Goal: Task Accomplishment & Management: Complete application form

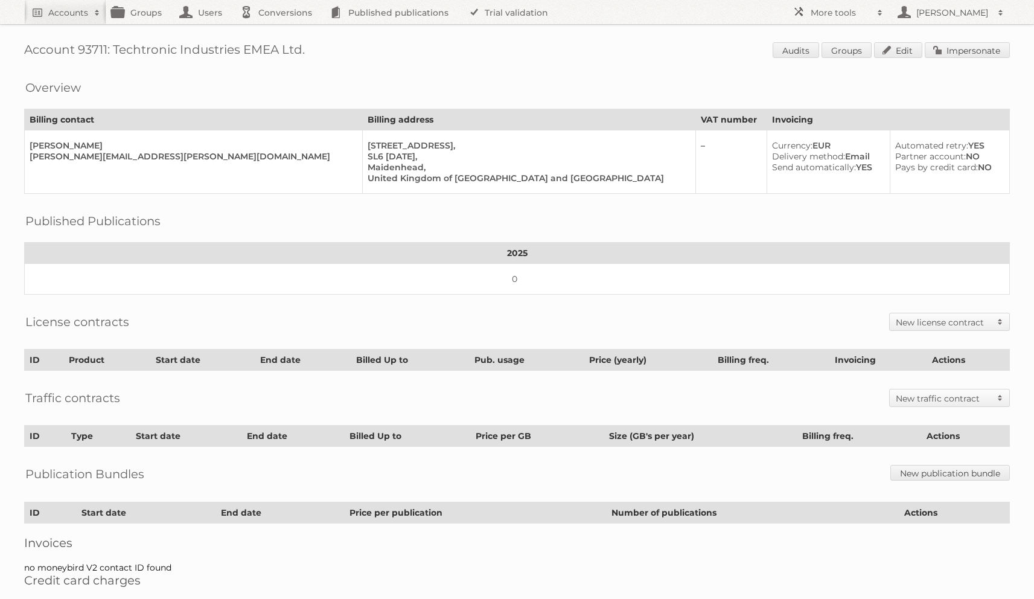
scroll to position [3, 0]
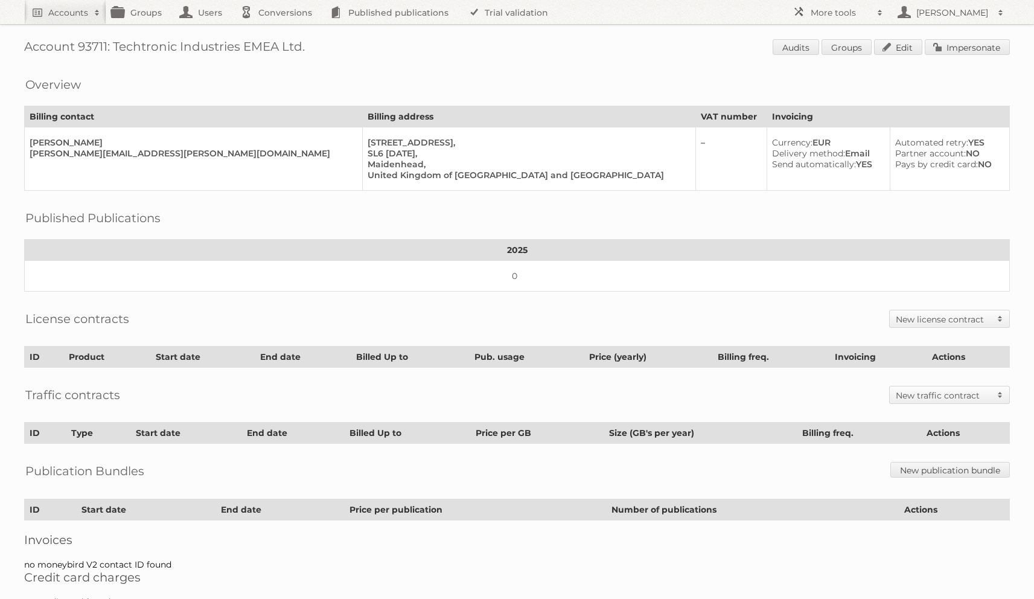
click at [939, 313] on h2 "New license contract" at bounding box center [943, 319] width 95 height 12
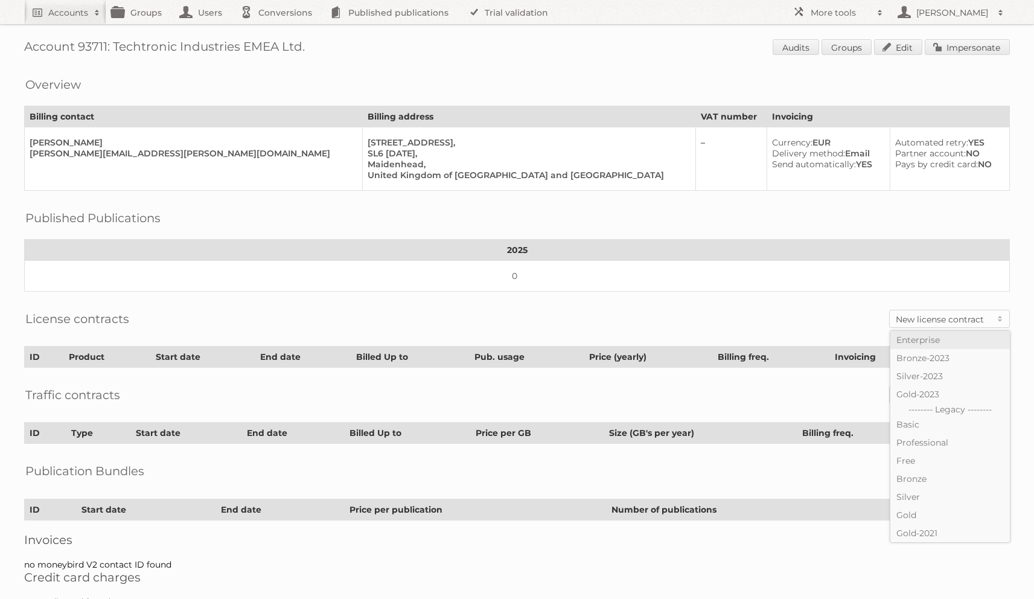
click at [925, 334] on link "Enterprise" at bounding box center [950, 340] width 120 height 18
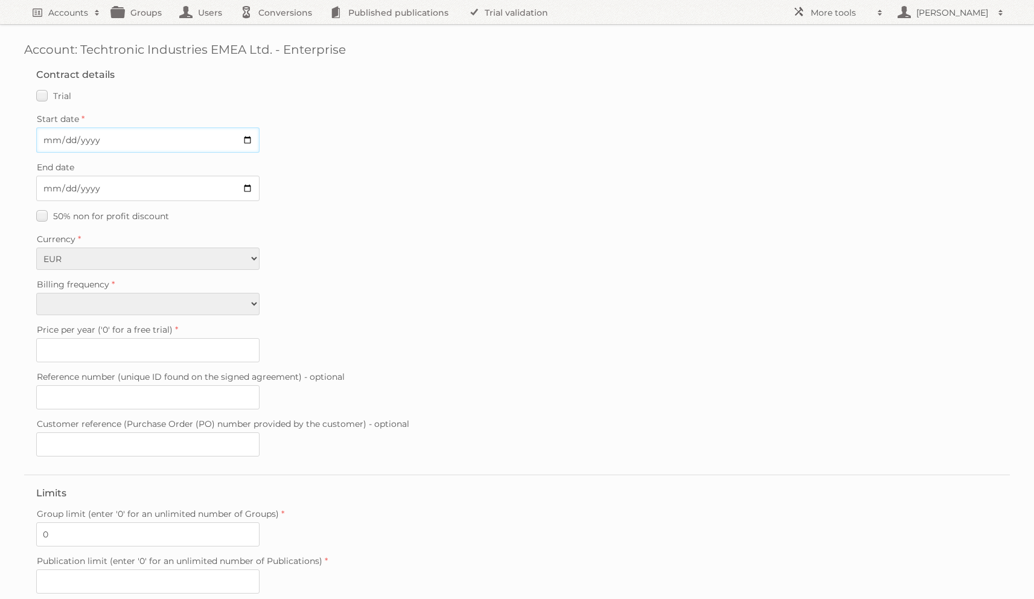
click at [51, 137] on input "Start date" at bounding box center [147, 139] width 223 height 25
type input "[DATE]"
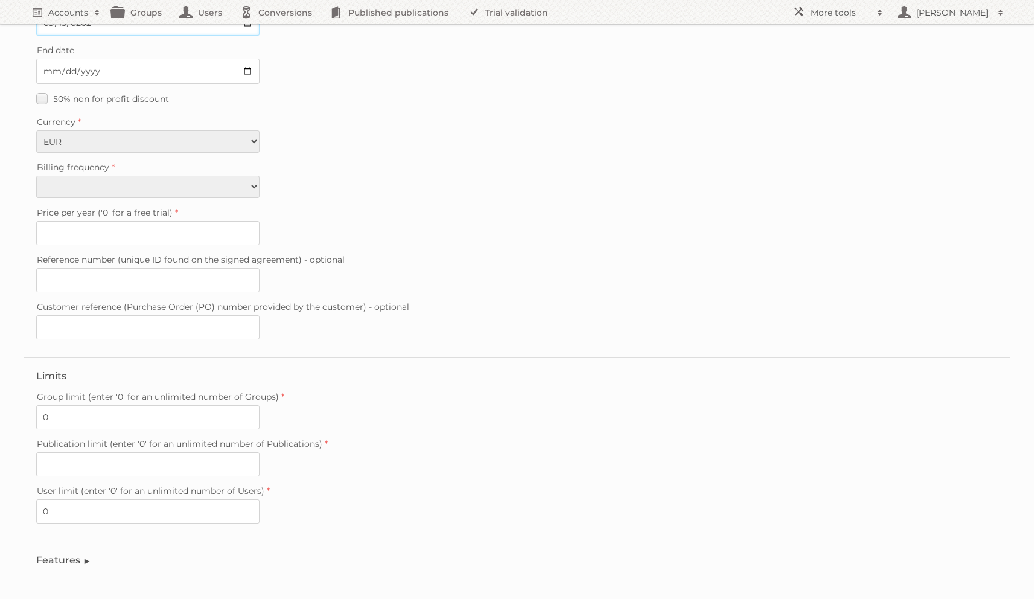
scroll to position [124, 0]
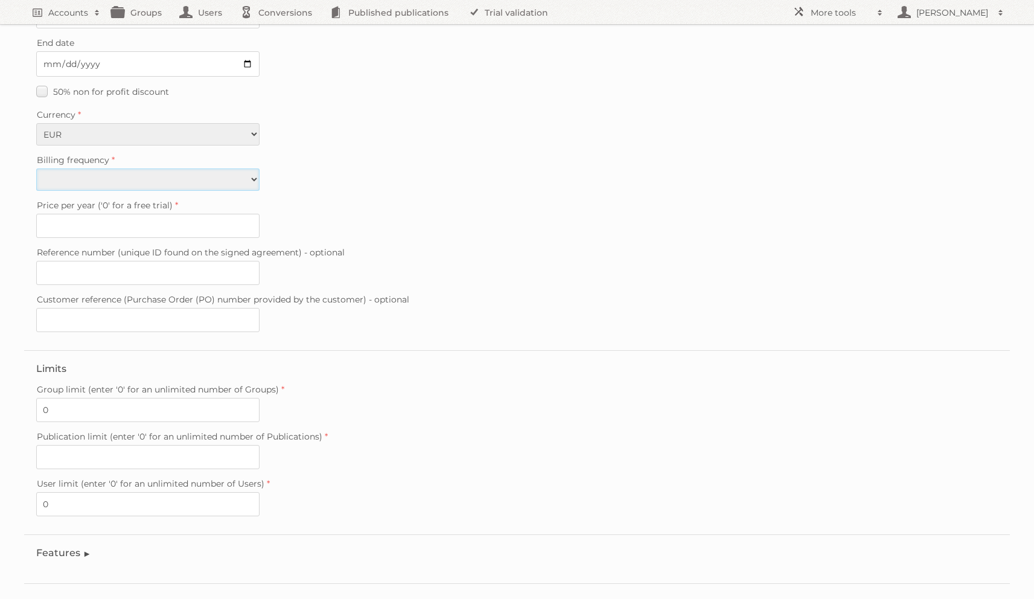
click at [90, 168] on select "Monthly Quarterly Yearly Every 2 years" at bounding box center [147, 179] width 223 height 22
select select "yearly"
click at [36, 168] on select "Monthly Quarterly Yearly Every 2 years" at bounding box center [147, 179] width 223 height 22
type input "0"
click at [86, 447] on input "Publication limit (enter '0' for an unlimited number of Publications)" at bounding box center [147, 457] width 223 height 24
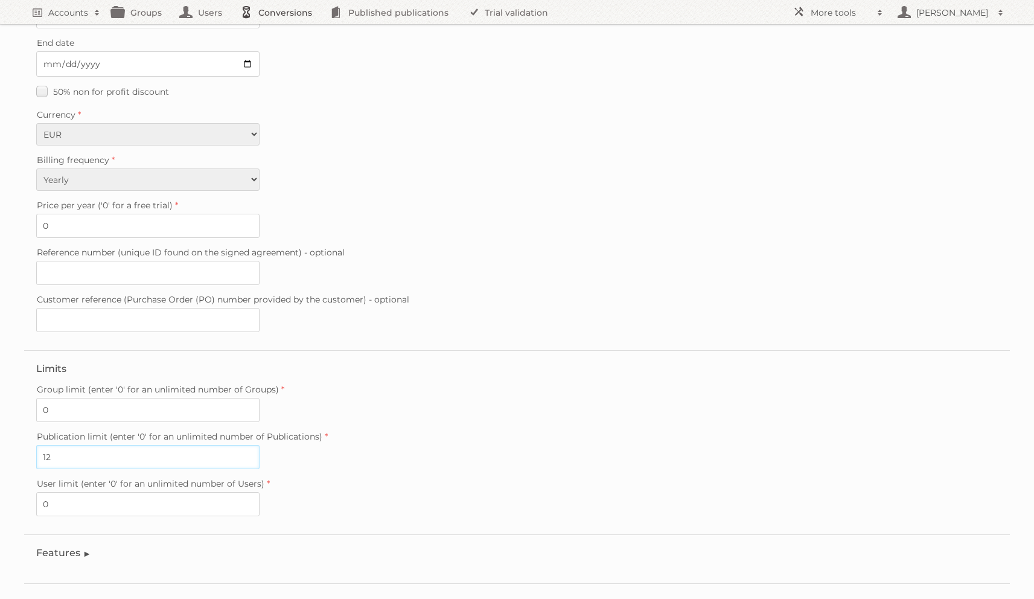
type input "12"
click at [80, 223] on input "0" at bounding box center [147, 226] width 223 height 24
paste input "2950"
type input "29500"
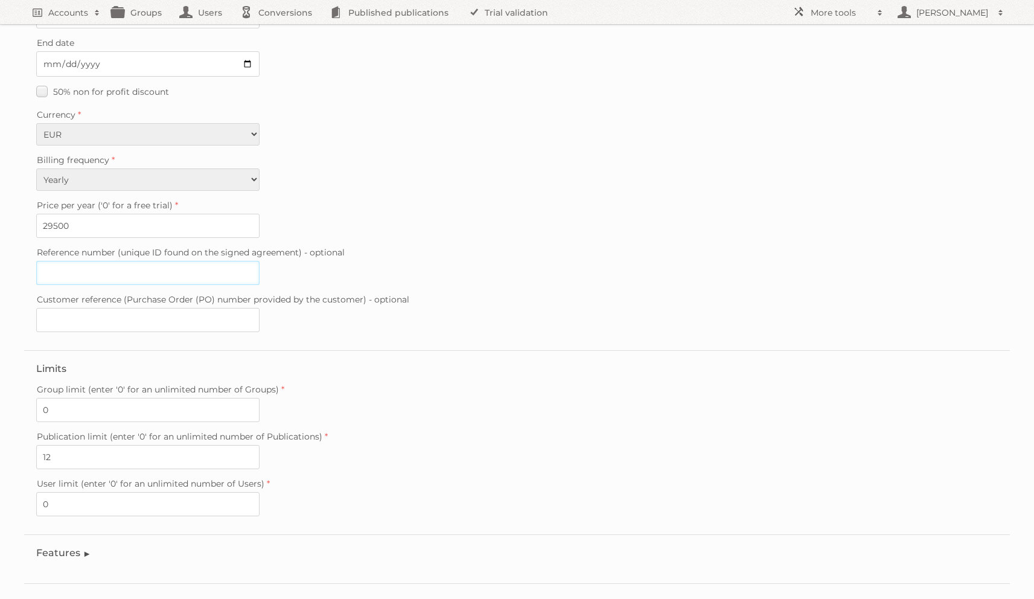
click at [132, 263] on input "Reference number (unique ID found on the signed agreement) - optional" at bounding box center [147, 273] width 223 height 24
paste input "20250624-133759826"
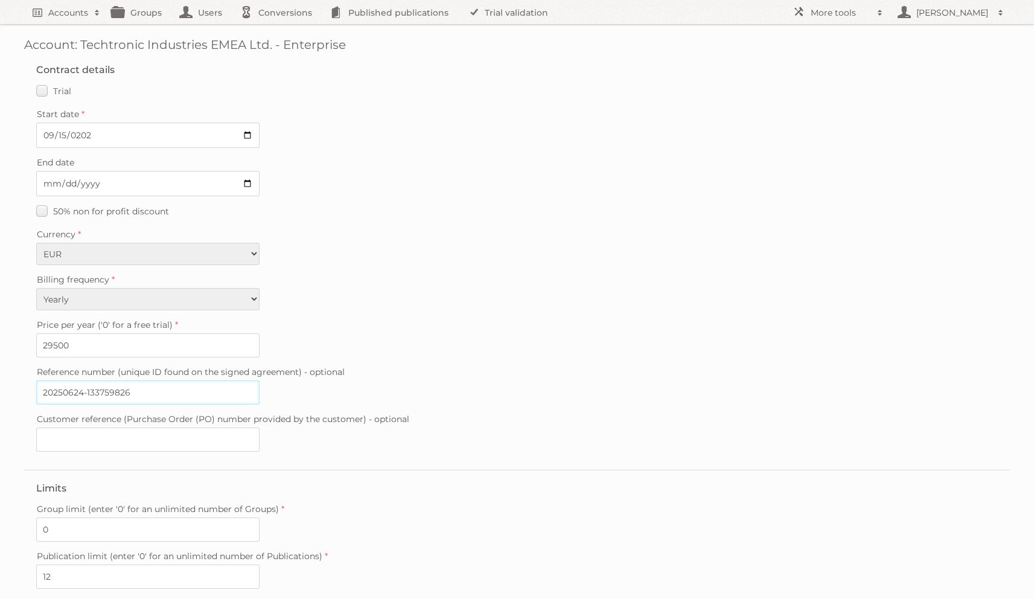
scroll to position [0, 0]
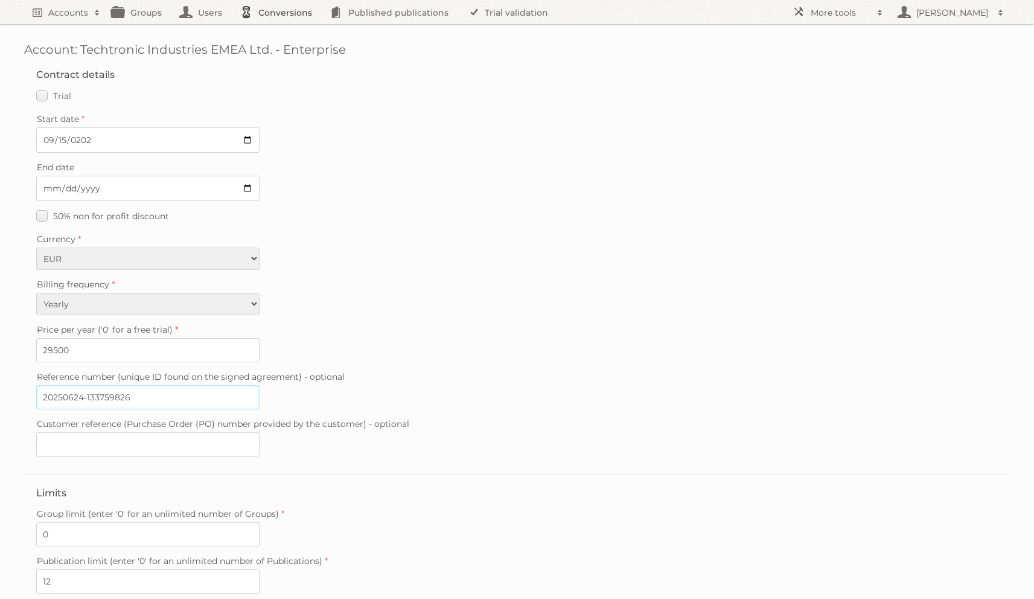
type input "20250624-133759826"
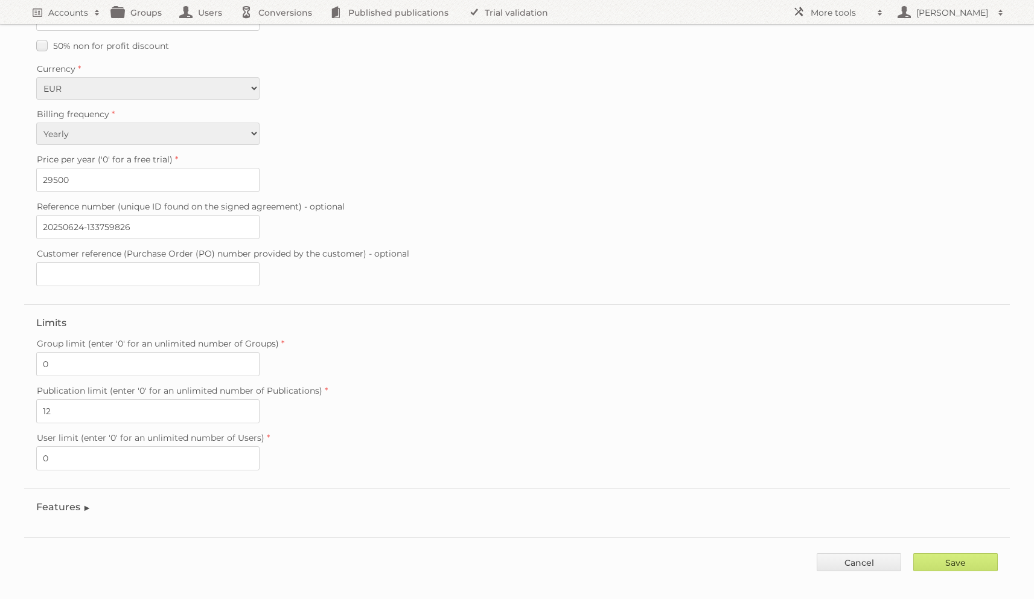
click at [78, 501] on legend "Features" at bounding box center [63, 506] width 55 height 11
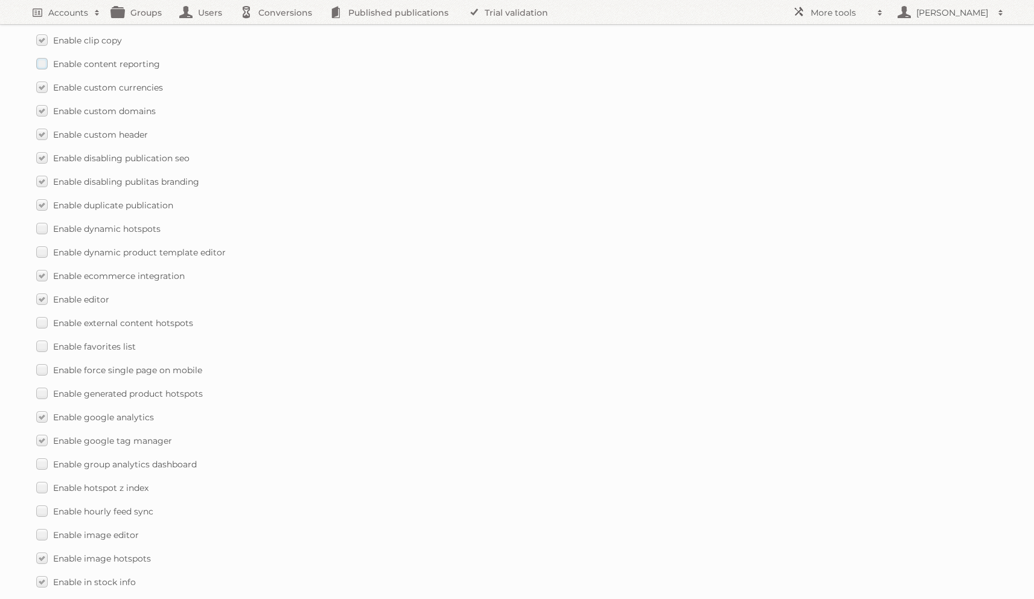
scroll to position [851, 0]
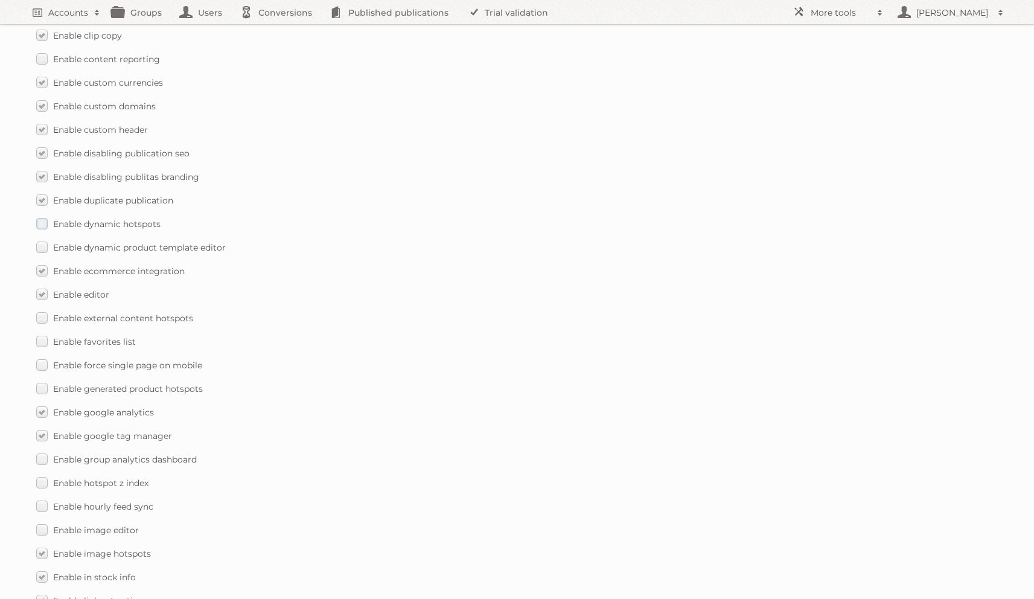
click at [104, 219] on span "Enable dynamic hotspots" at bounding box center [106, 224] width 107 height 11
click at [0, 0] on input "Enable dynamic hotspots" at bounding box center [0, 0] width 0 height 0
click at [102, 242] on span "Enable dynamic product template editor" at bounding box center [139, 247] width 173 height 11
click at [0, 0] on input "Enable dynamic product template editor" at bounding box center [0, 0] width 0 height 0
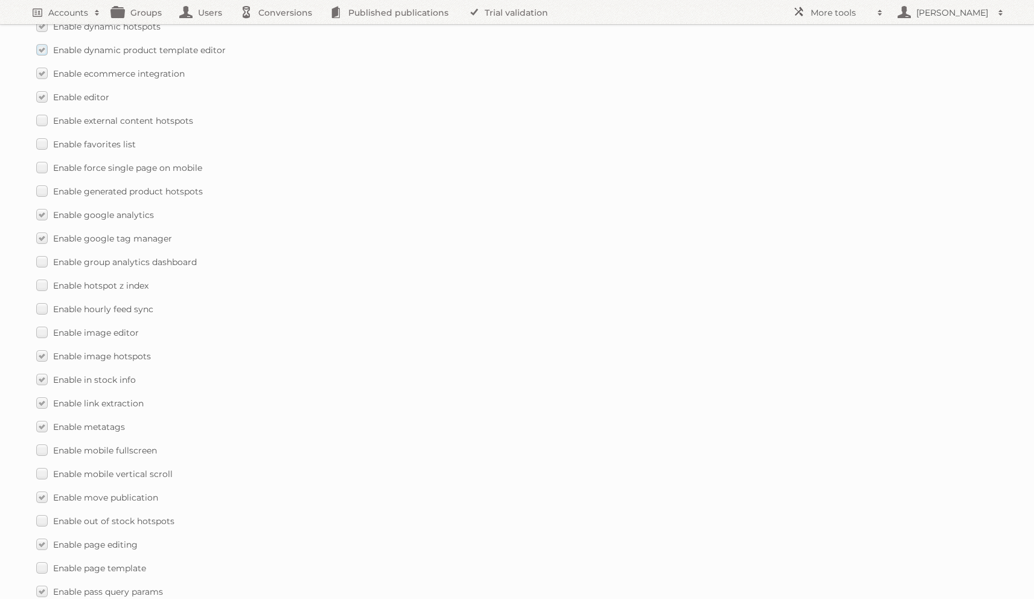
scroll to position [1050, 0]
click at [106, 184] on span "Enable generated product hotspots" at bounding box center [128, 189] width 150 height 11
click at [0, 0] on input "Enable generated product hotspots" at bounding box center [0, 0] width 0 height 0
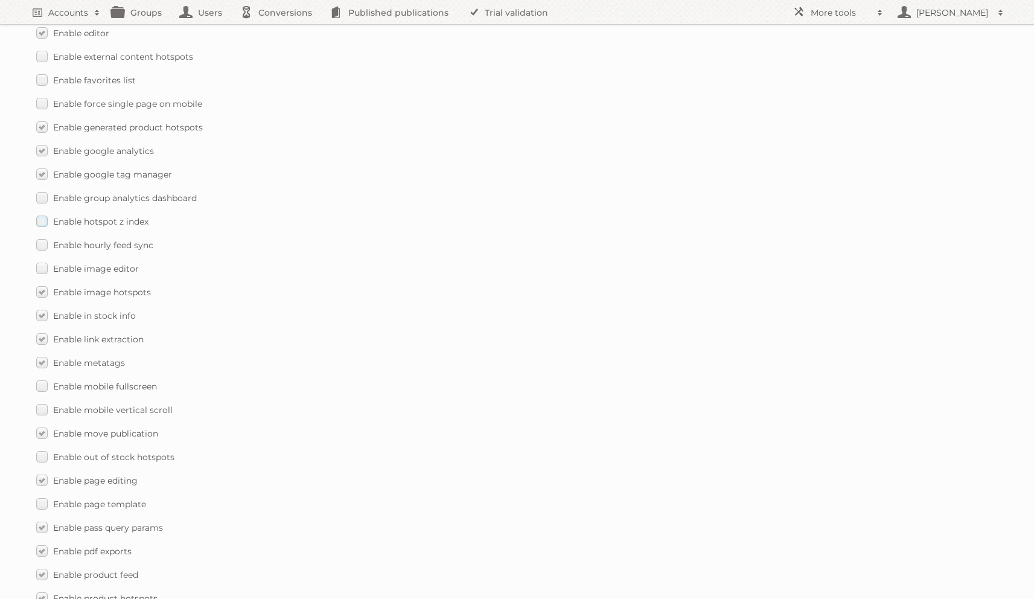
scroll to position [1114, 0]
click at [115, 238] on span "Enable hourly feed sync" at bounding box center [103, 243] width 100 height 11
click at [0, 0] on input "Enable hourly feed sync" at bounding box center [0, 0] width 0 height 0
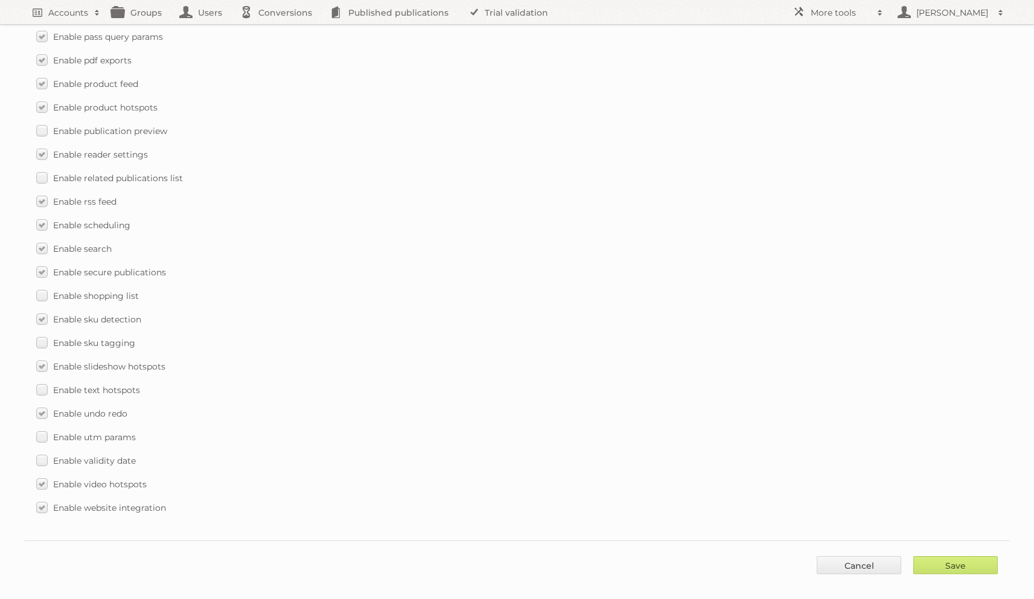
scroll to position [1606, 0]
click at [126, 382] on span "Enable text hotspots" at bounding box center [96, 387] width 87 height 11
click at [0, 0] on input "Enable text hotspots" at bounding box center [0, 0] width 0 height 0
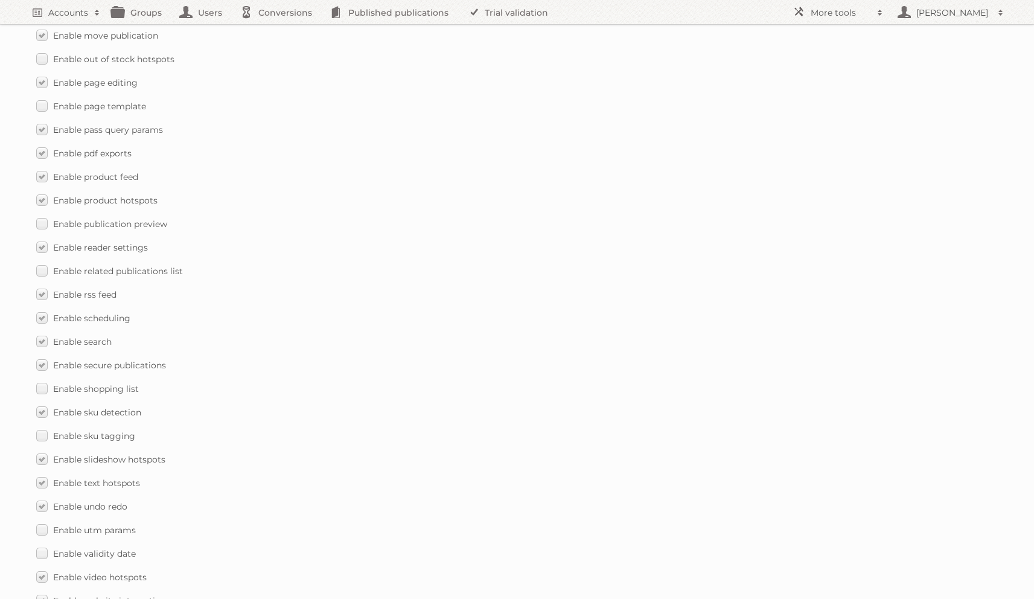
scroll to position [1515, 0]
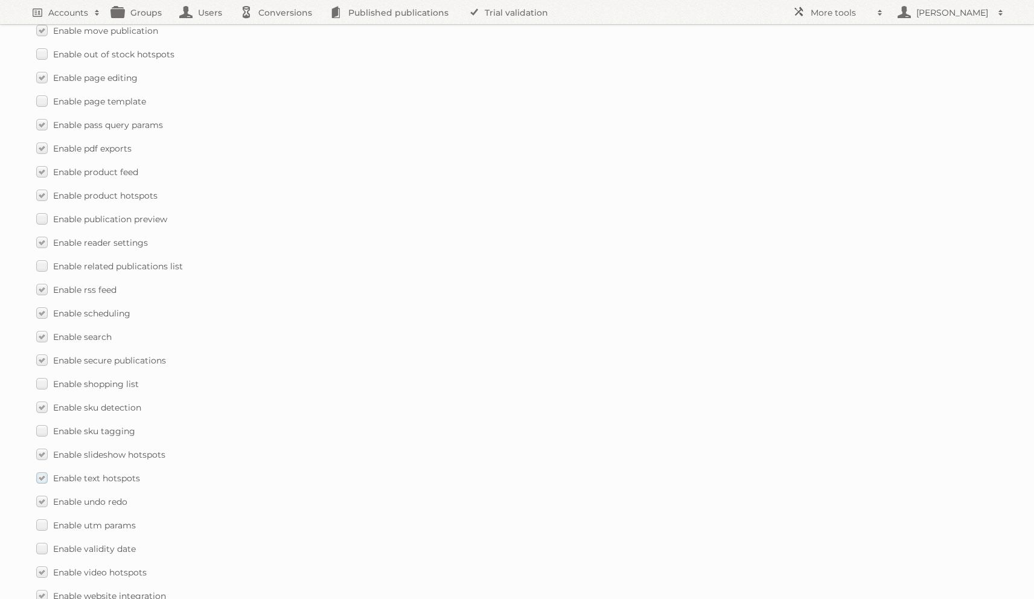
click at [85, 473] on span "Enable text hotspots" at bounding box center [96, 478] width 87 height 11
click at [0, 0] on input "Enable text hotspots" at bounding box center [0, 0] width 0 height 0
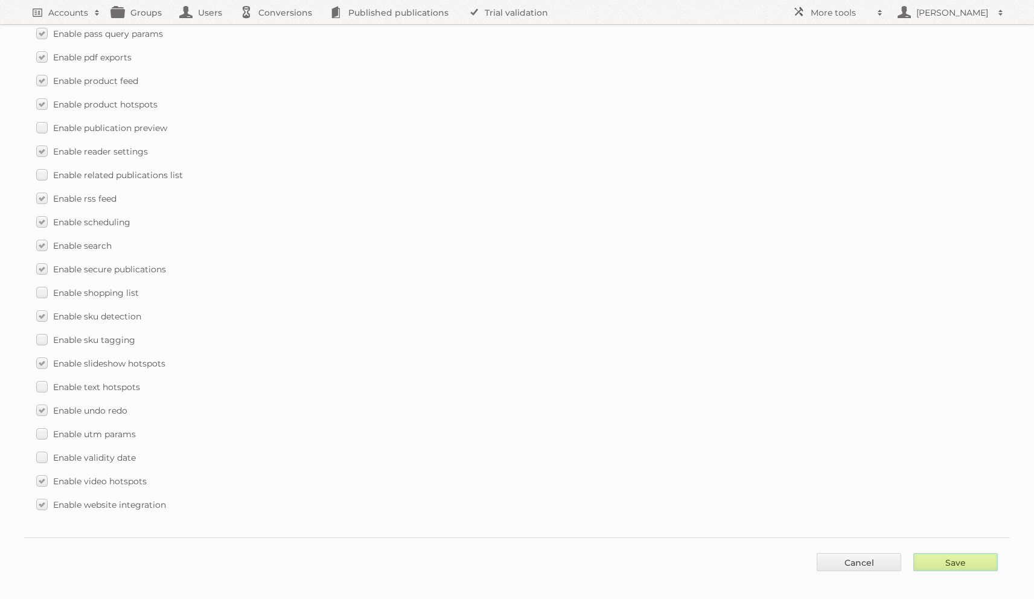
click at [971, 553] on input "Save" at bounding box center [955, 562] width 85 height 18
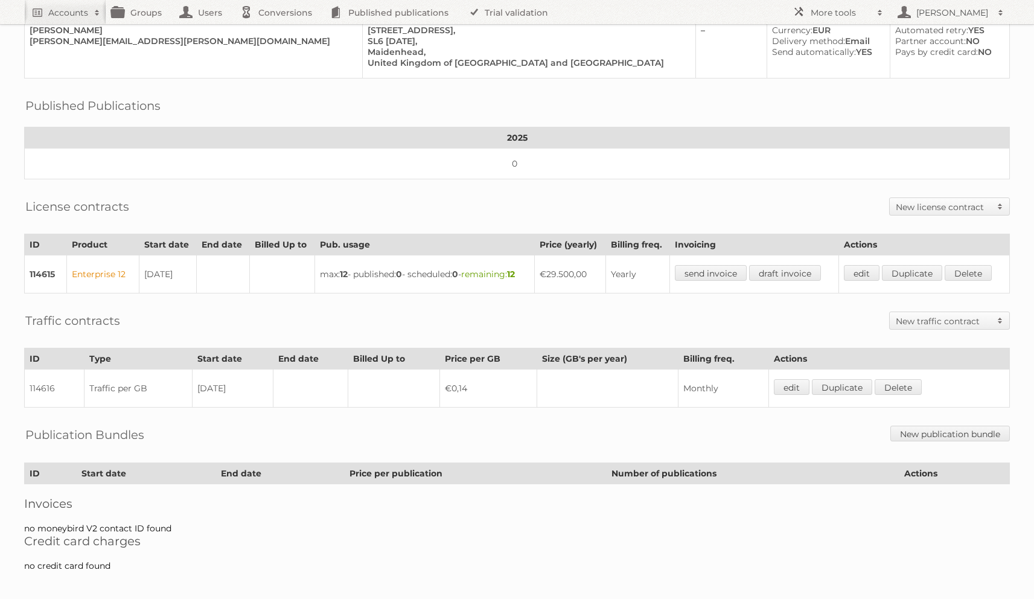
scroll to position [115, 0]
click at [864, 272] on link "edit" at bounding box center [862, 273] width 36 height 16
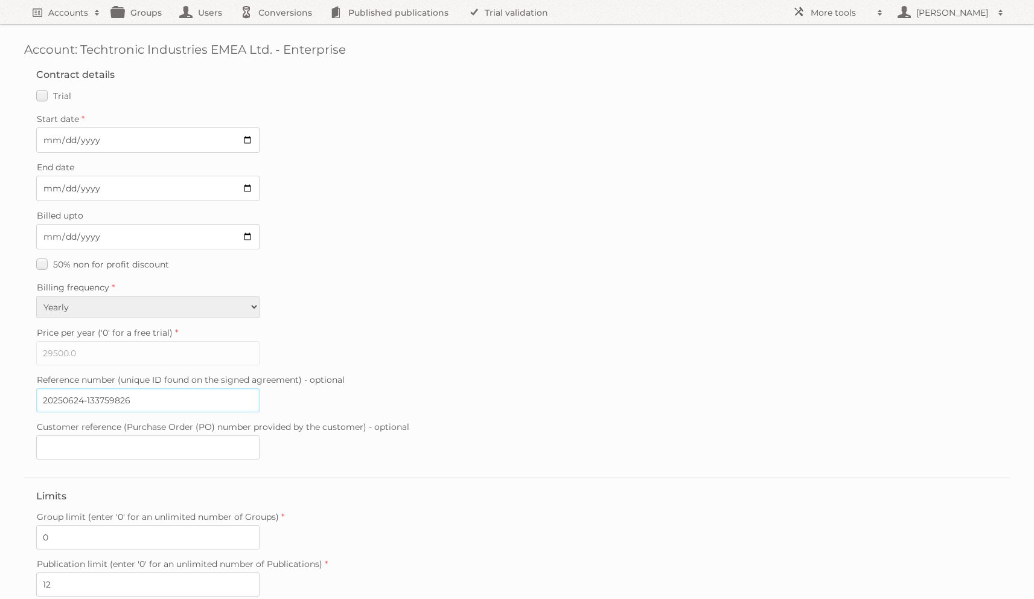
click at [151, 398] on input "20250624-133759826" at bounding box center [147, 400] width 223 height 24
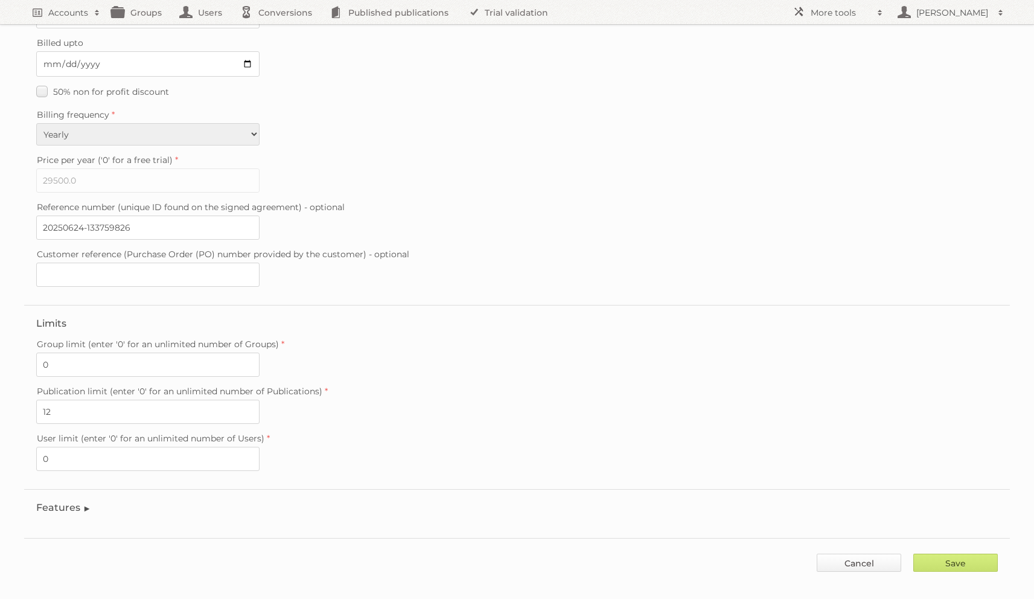
click at [825, 554] on link "Cancel" at bounding box center [859, 563] width 85 height 18
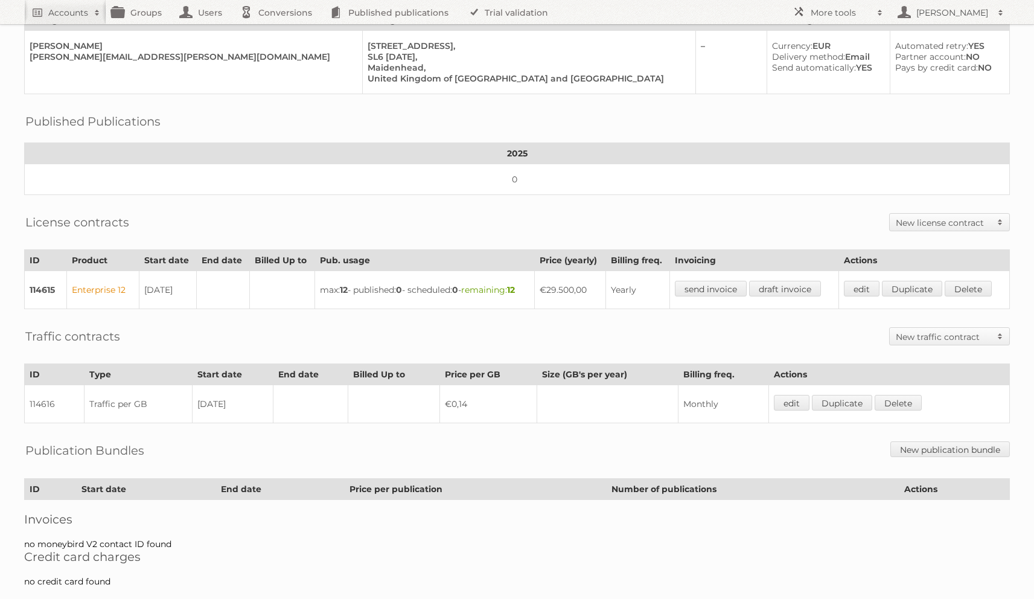
scroll to position [101, 0]
click at [796, 395] on link "edit" at bounding box center [792, 402] width 36 height 16
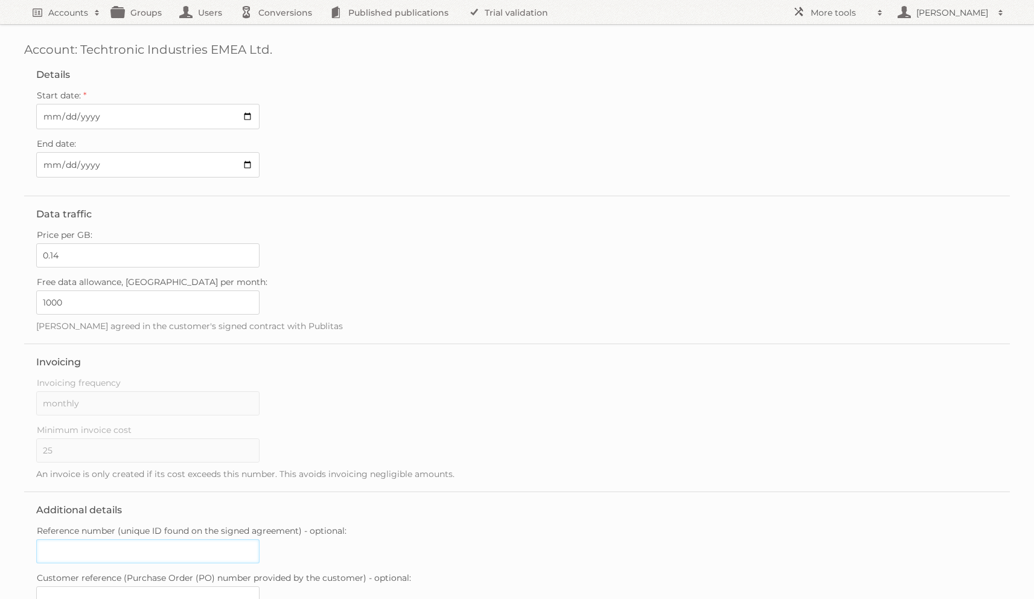
click at [93, 539] on input "Reference number (unique ID found on the signed agreement) - optional:" at bounding box center [147, 551] width 223 height 24
paste input "20250624-133759826"
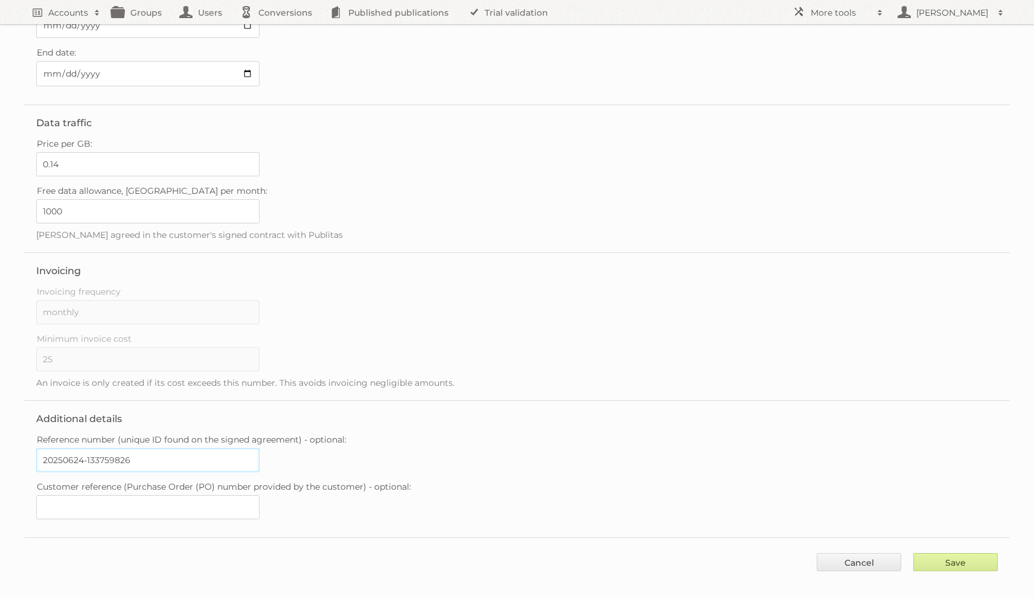
type input "20250624-133759826"
click at [958, 557] on input "Save" at bounding box center [955, 562] width 85 height 18
type input "..."
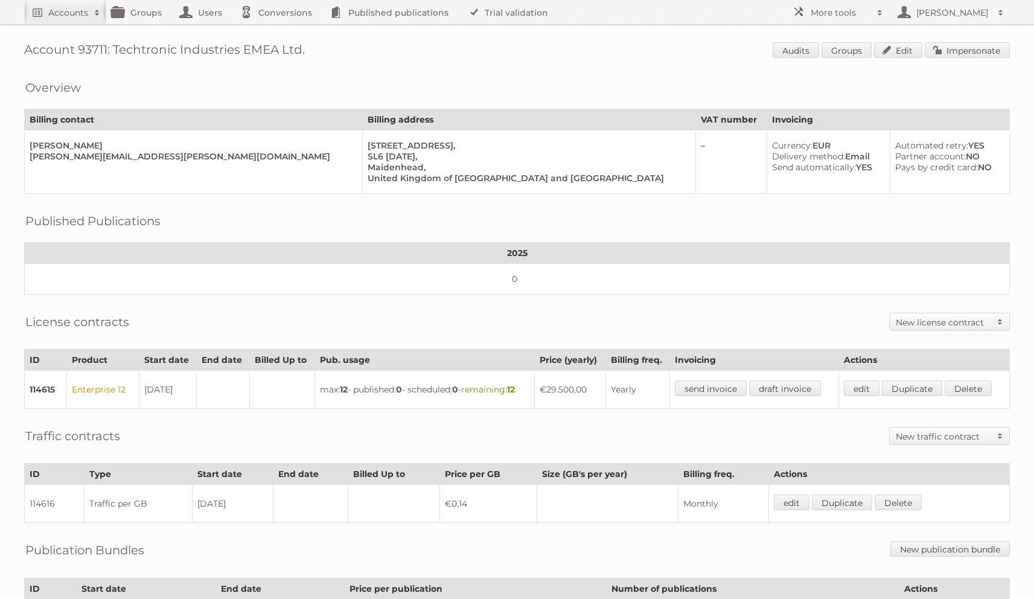
click at [94, 50] on h1 "Account 93711: Techtronic Industries EMEA Ltd. Audits Groups Edit Impersonate" at bounding box center [517, 51] width 986 height 18
copy h1 "93711"
drag, startPoint x: 116, startPoint y: 52, endPoint x: 313, endPoint y: 54, distance: 197.4
click at [313, 54] on h1 "Account 93711: Techtronic Industries EMEA Ltd. Audits Groups Edit Impersonate" at bounding box center [517, 51] width 986 height 18
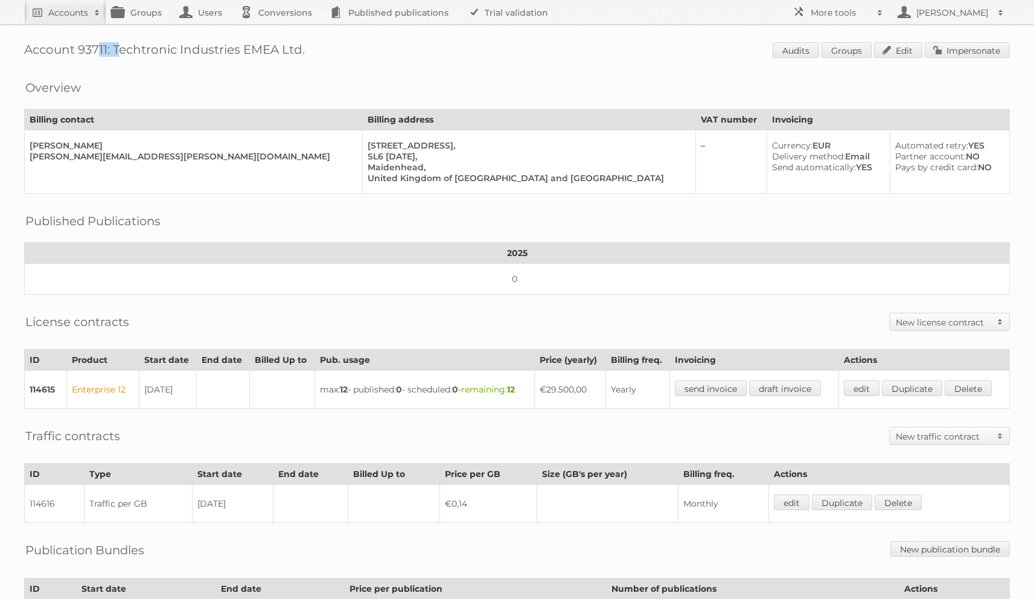
copy h1 "Techtronic Industries EMEA Ltd."
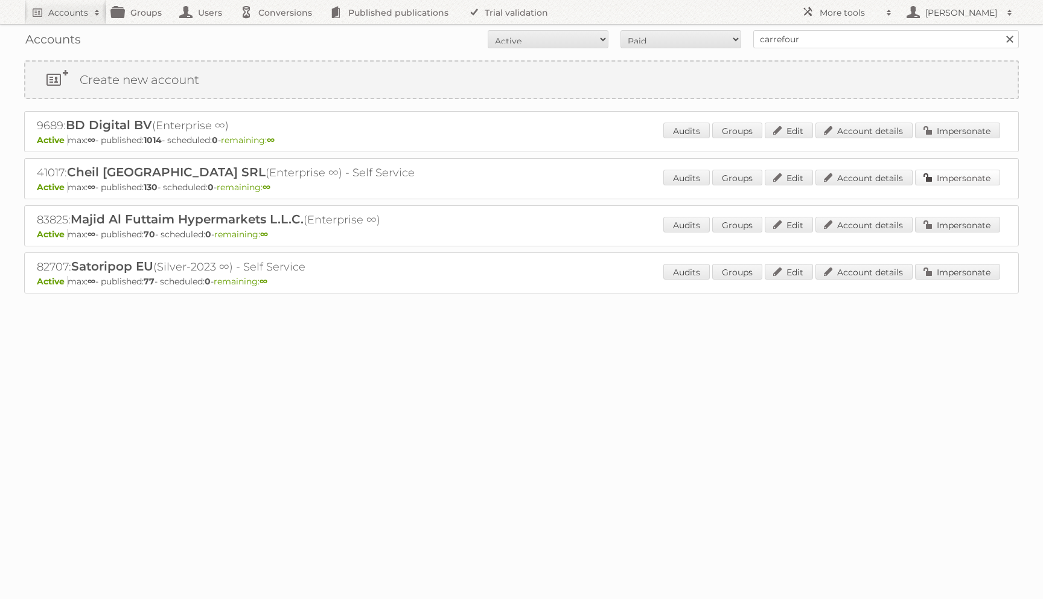
click at [929, 180] on link "Impersonate" at bounding box center [957, 178] width 85 height 16
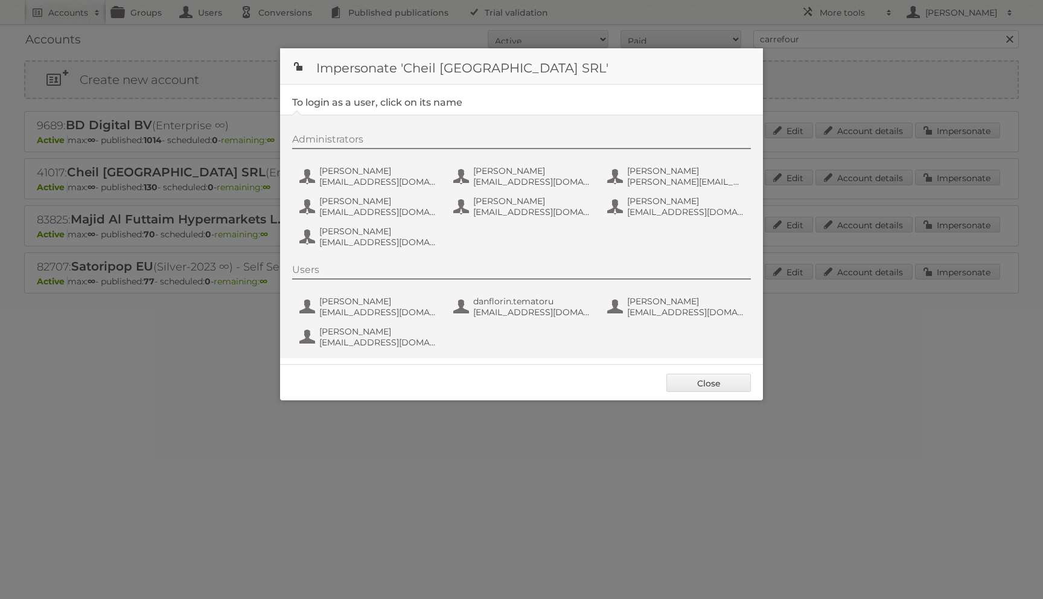
click at [334, 163] on div "Administrators Andrea Damian andrea_damian@supeco.ro Bogdan Lupu bogdan_lupu@ca…" at bounding box center [527, 192] width 471 height 118
click at [330, 170] on span "Andrea Damian" at bounding box center [377, 170] width 117 height 11
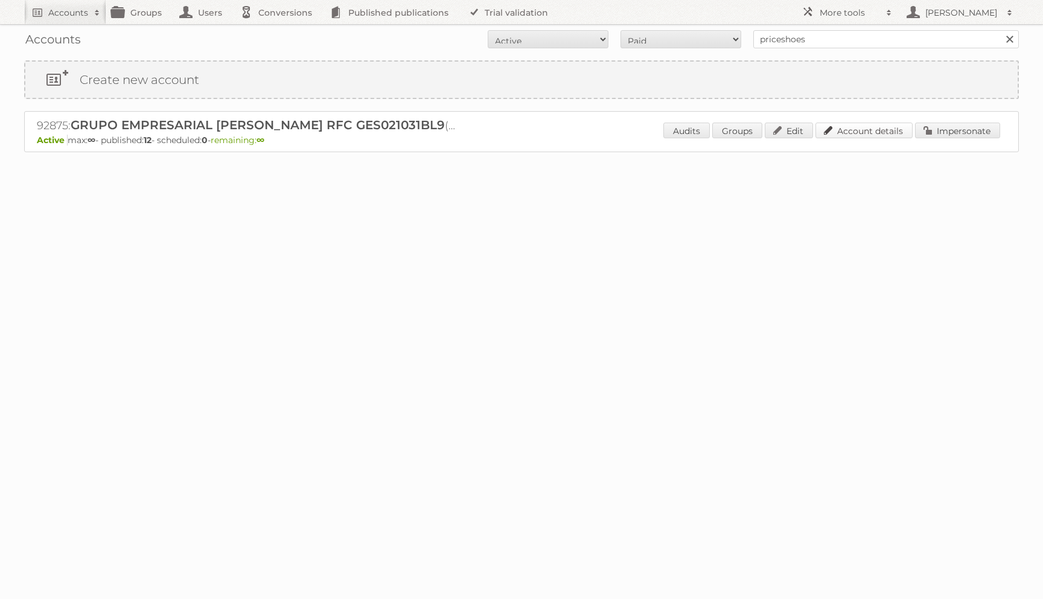
click at [866, 137] on link "Account details" at bounding box center [864, 131] width 97 height 16
click at [955, 129] on link "Impersonate" at bounding box center [957, 131] width 85 height 16
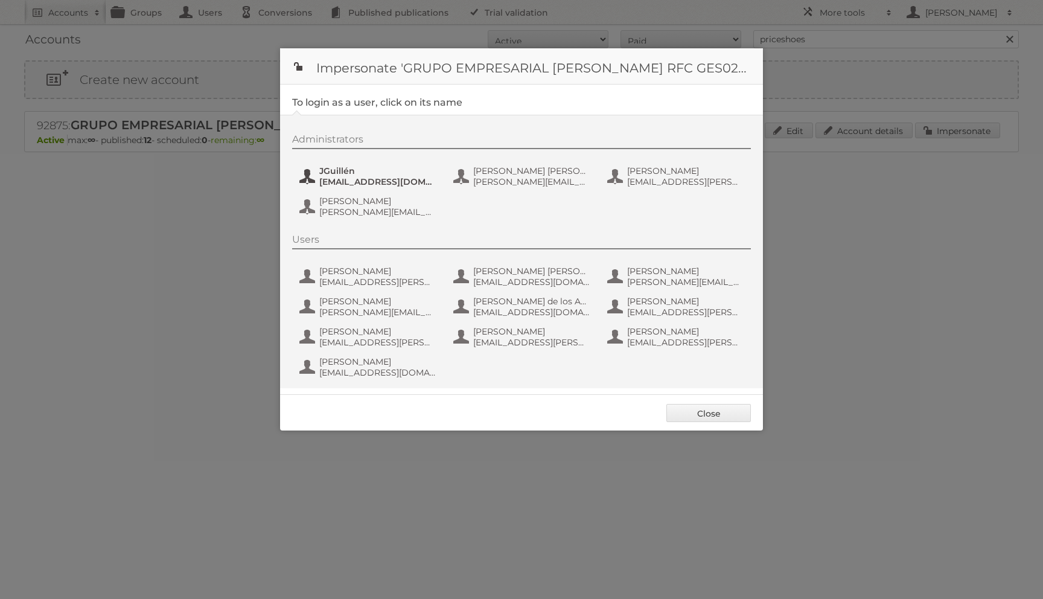
click at [386, 187] on button "JGuillén [EMAIL_ADDRESS][DOMAIN_NAME]" at bounding box center [369, 176] width 142 height 24
